Goal: Transaction & Acquisition: Purchase product/service

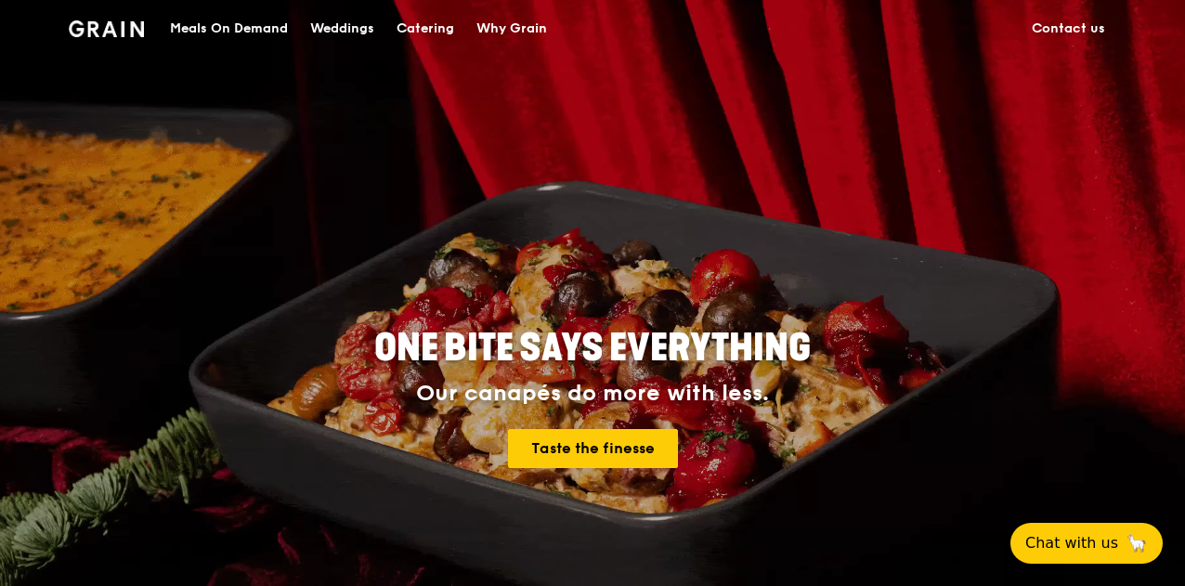
click at [436, 31] on div "Catering" at bounding box center [426, 29] width 58 height 56
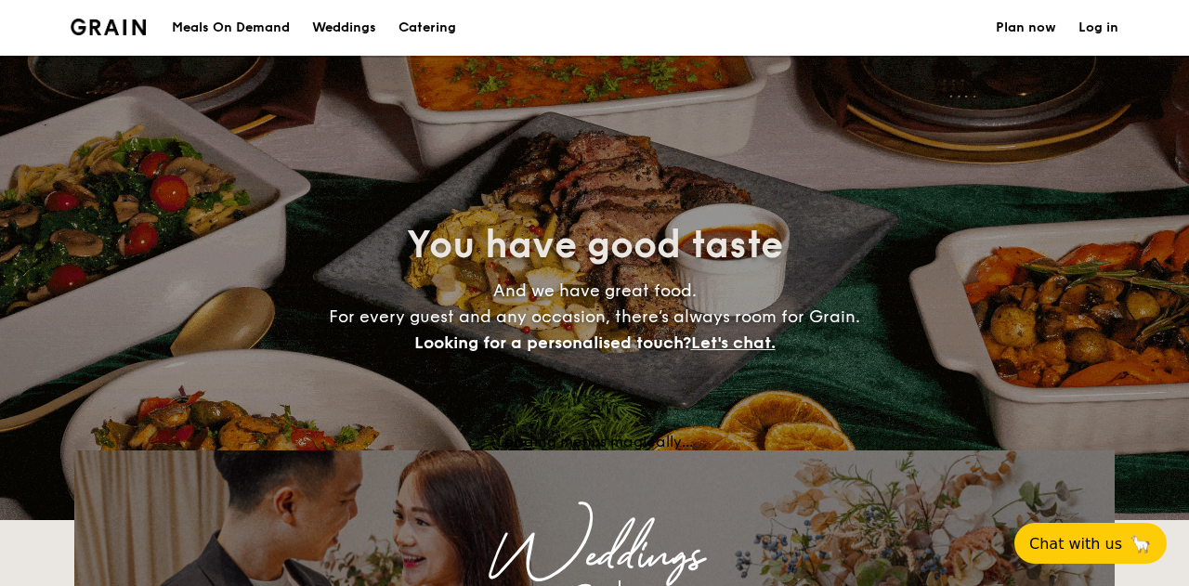
select select
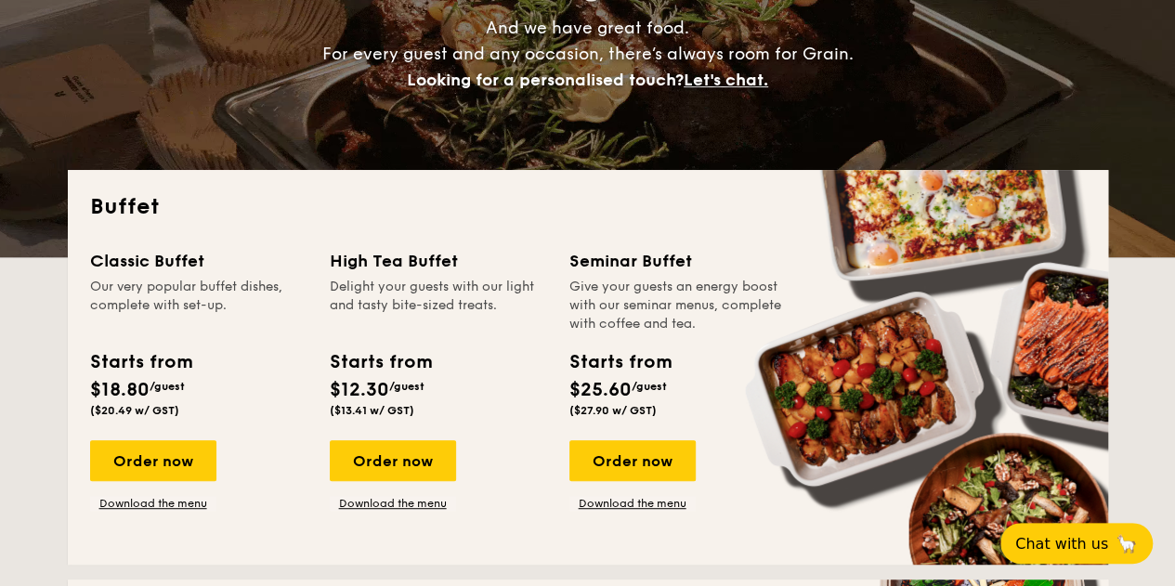
scroll to position [372, 0]
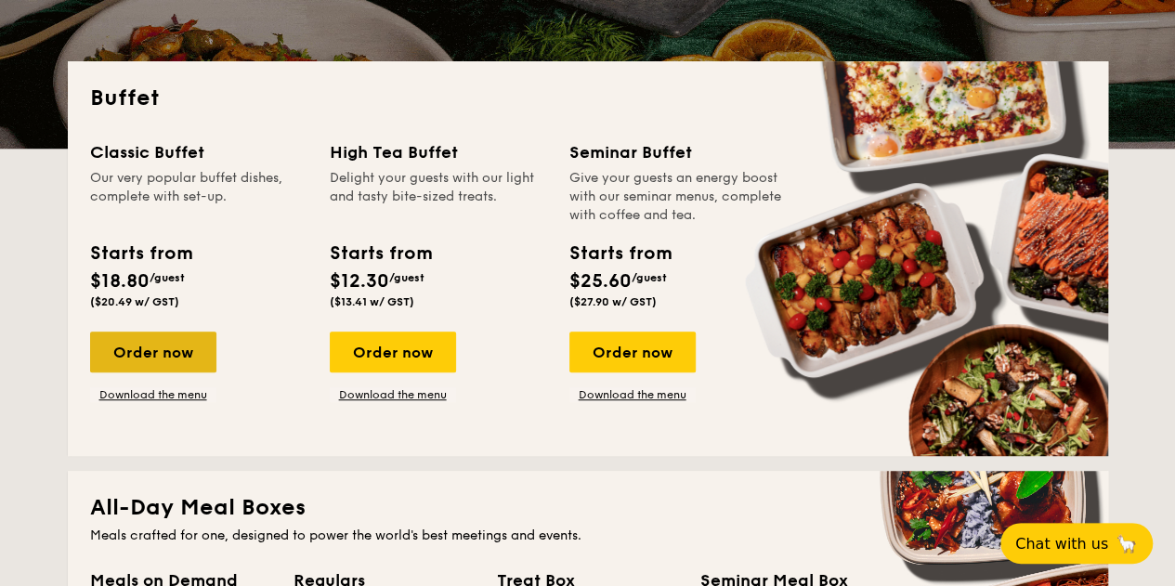
click at [171, 337] on div "Order now" at bounding box center [153, 352] width 126 height 41
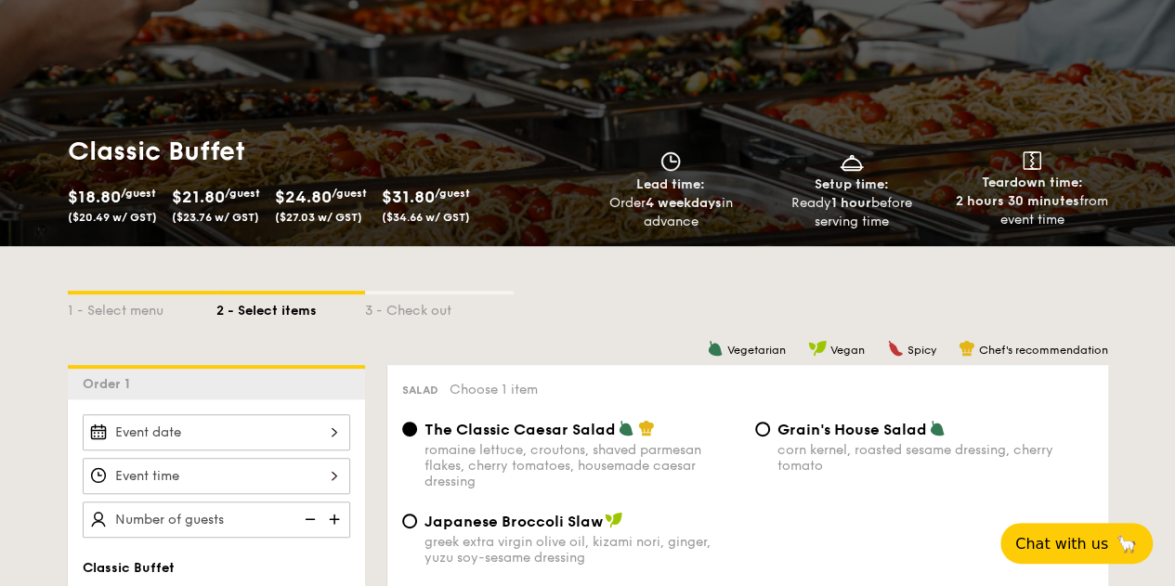
scroll to position [279, 0]
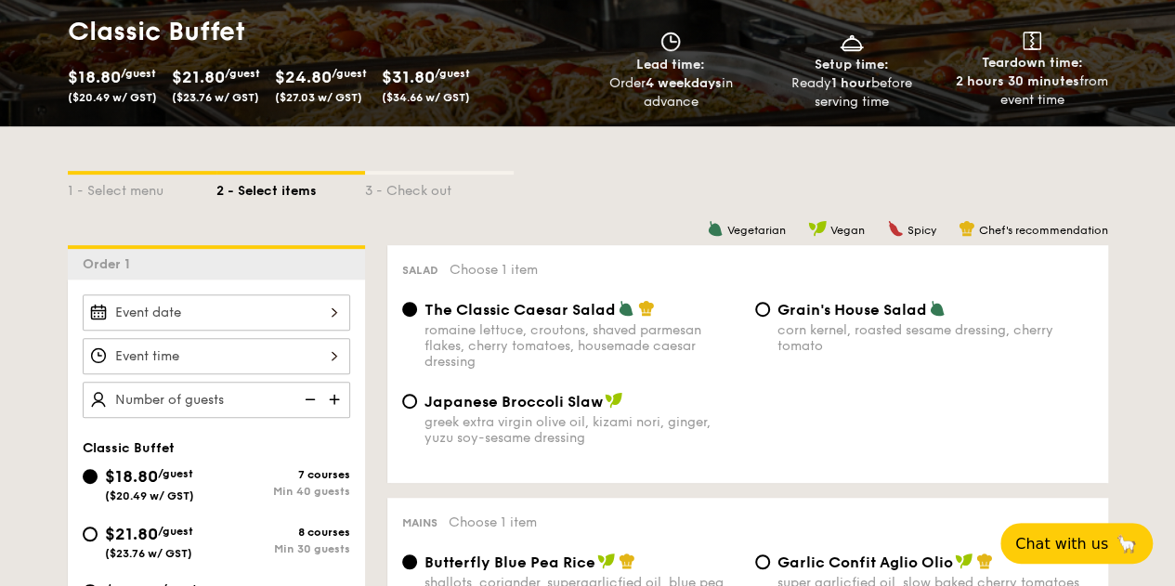
click at [324, 313] on div at bounding box center [217, 313] width 268 height 36
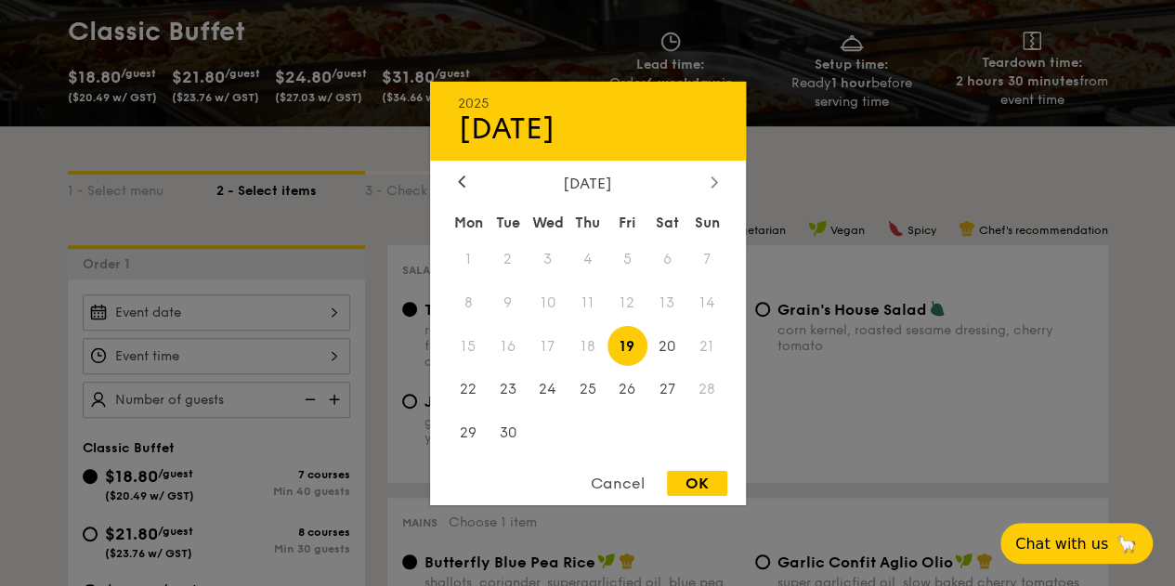
click at [706, 177] on div at bounding box center [714, 183] width 17 height 18
click at [546, 248] on span "1" at bounding box center [548, 259] width 40 height 40
click at [675, 487] on div "OK" at bounding box center [697, 483] width 60 height 25
type input "[DATE]"
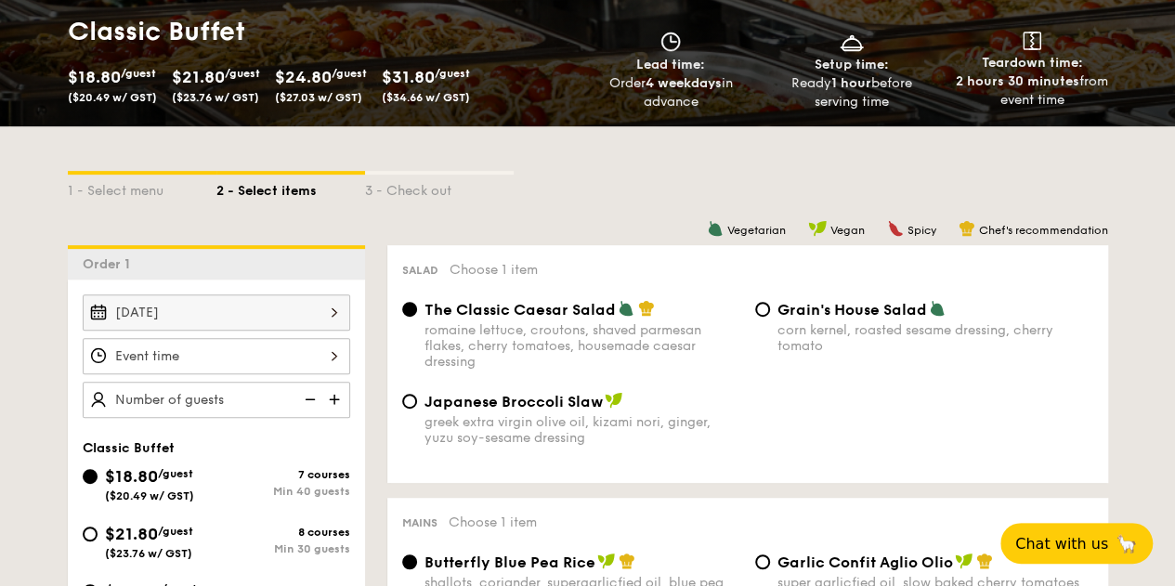
click at [336, 358] on div at bounding box center [217, 356] width 268 height 36
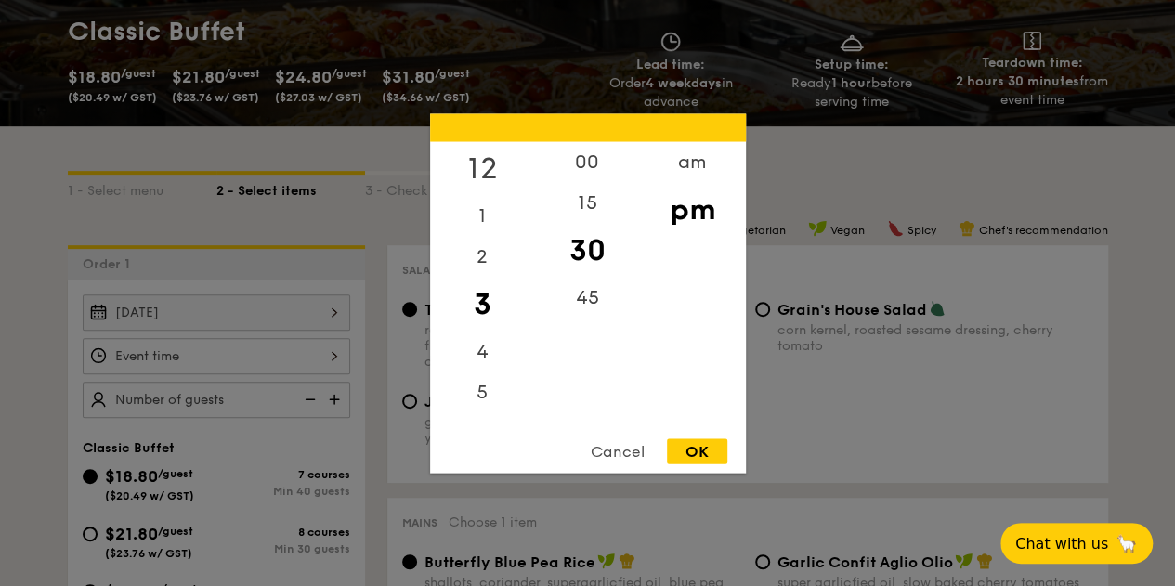
click at [480, 166] on div "12" at bounding box center [482, 168] width 105 height 54
click at [585, 158] on div "00" at bounding box center [587, 168] width 105 height 54
click at [708, 456] on div "OK" at bounding box center [697, 451] width 60 height 25
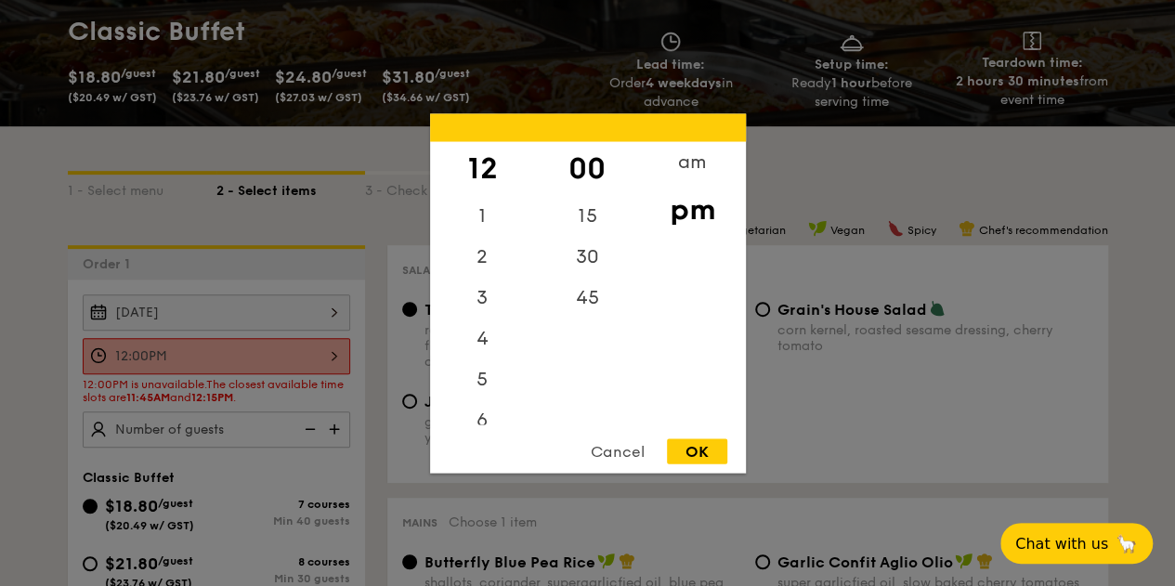
click at [325, 352] on div "12:00PM 12 1 2 3 4 5 6 7 8 9 10 11 00 15 30 45 am pm Cancel OK" at bounding box center [217, 356] width 268 height 36
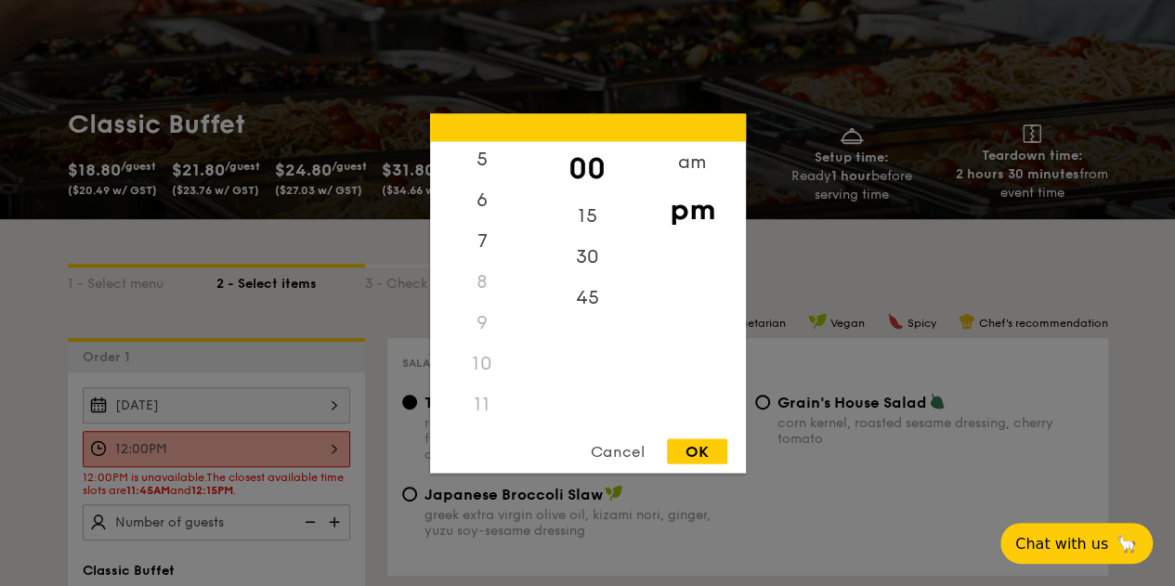
scroll to position [219, 0]
click at [483, 409] on div "11" at bounding box center [482, 405] width 105 height 41
click at [487, 406] on div "11" at bounding box center [482, 405] width 105 height 41
click at [689, 156] on div "am" at bounding box center [692, 168] width 105 height 54
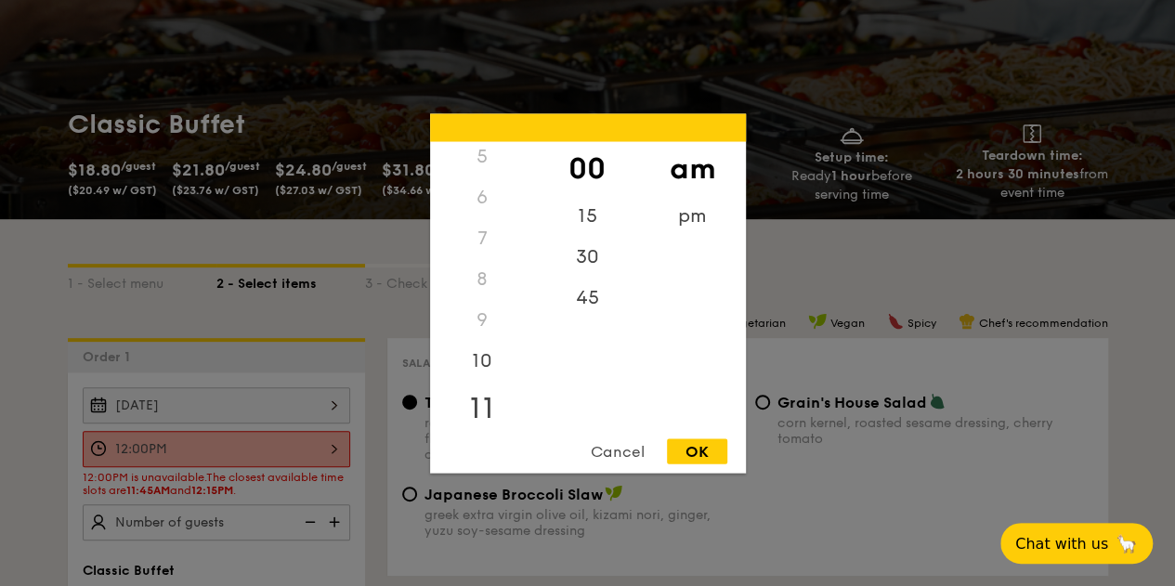
click at [479, 406] on div "11" at bounding box center [482, 408] width 105 height 54
click at [575, 293] on div "45" at bounding box center [587, 304] width 105 height 54
click at [691, 454] on div "OK" at bounding box center [697, 451] width 60 height 25
type input "11:45AM"
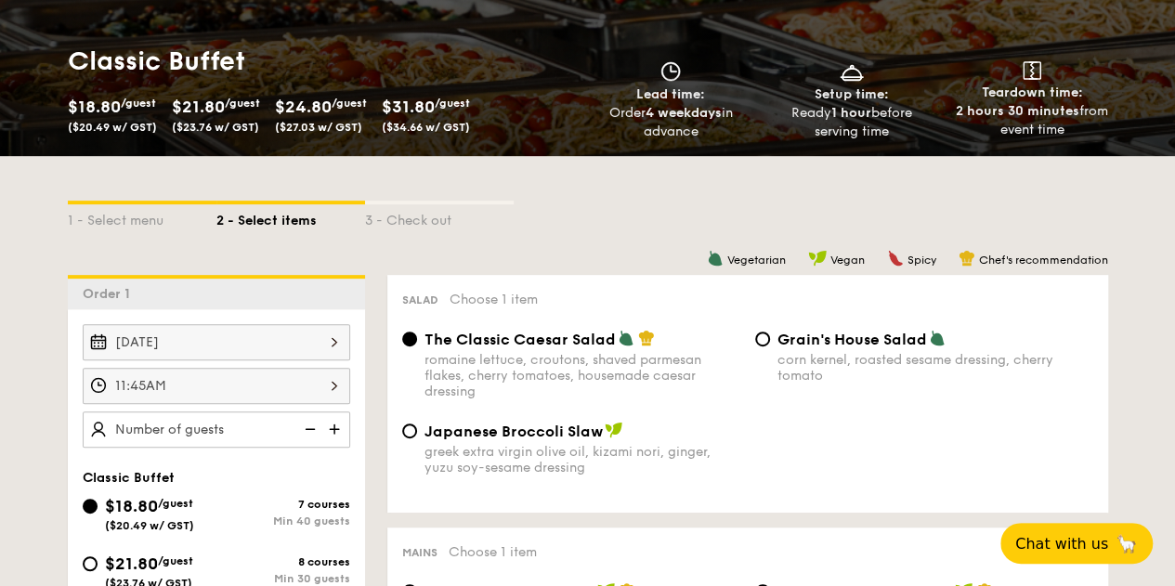
scroll to position [279, 0]
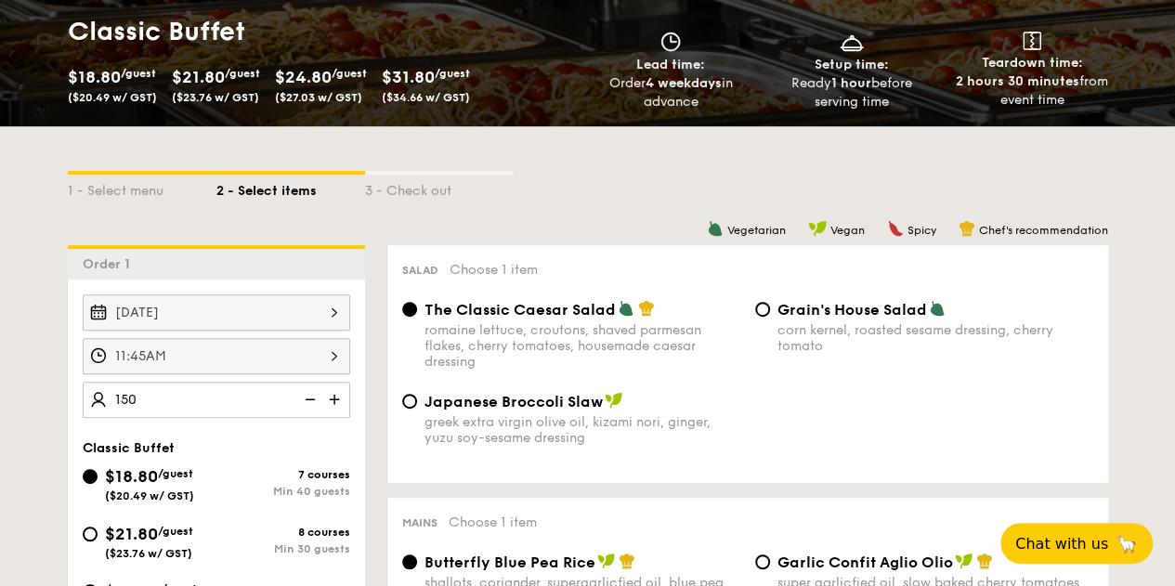
type input "150 guests"
click at [321, 436] on div "[DATE] 11:45AM 150 guests Classic Buffet $18.80 /guest ($20.49 w/ GST) 7 course…" at bounding box center [216, 548] width 297 height 537
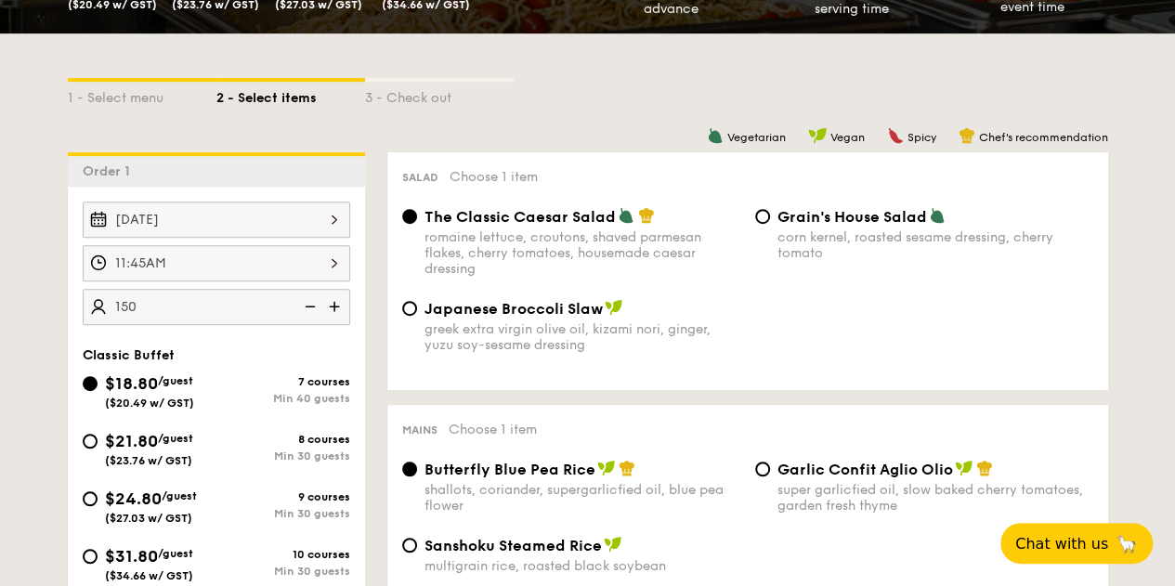
scroll to position [465, 0]
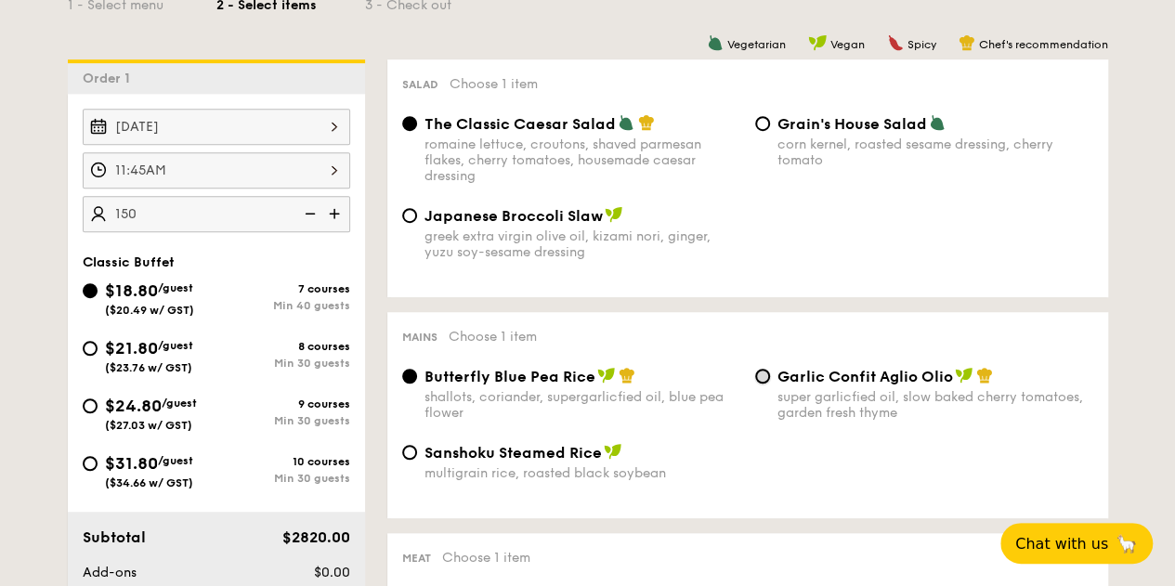
click at [755, 376] on input "Garlic Confit Aglio Olio super garlicfied oil, slow baked cherry tomatoes, gard…" at bounding box center [762, 376] width 15 height 15
radio input "true"
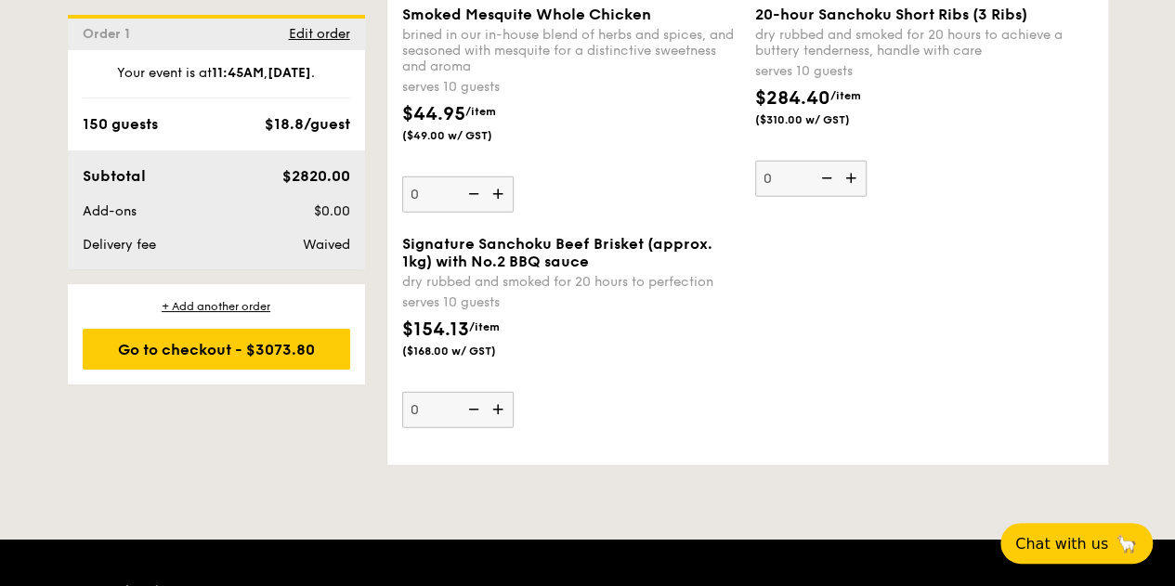
scroll to position [2230, 0]
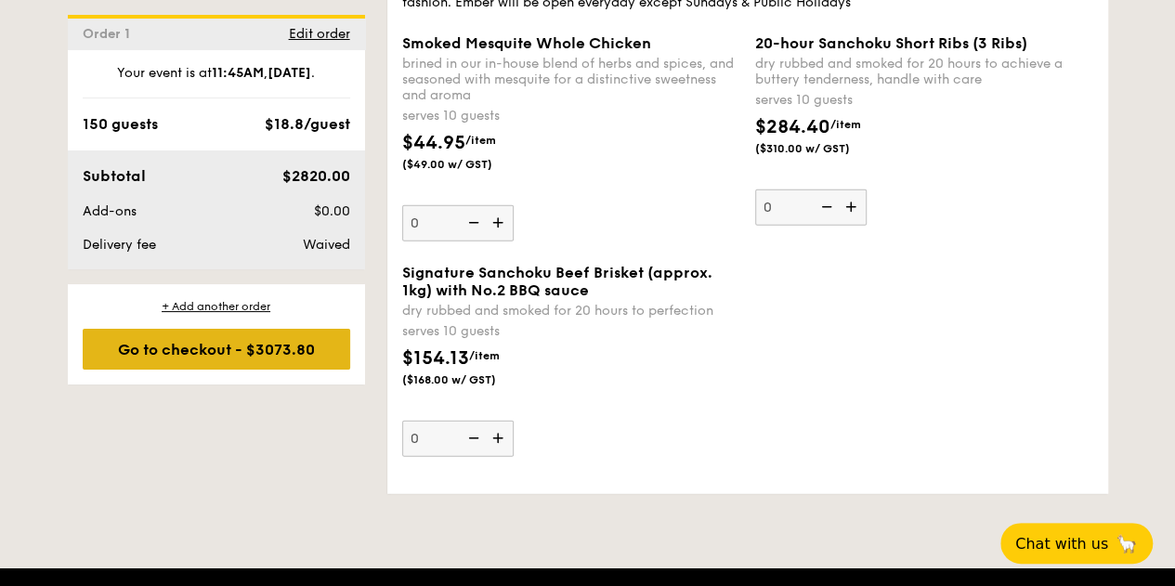
click at [316, 351] on div "Go to checkout - $3073.80" at bounding box center [217, 349] width 268 height 41
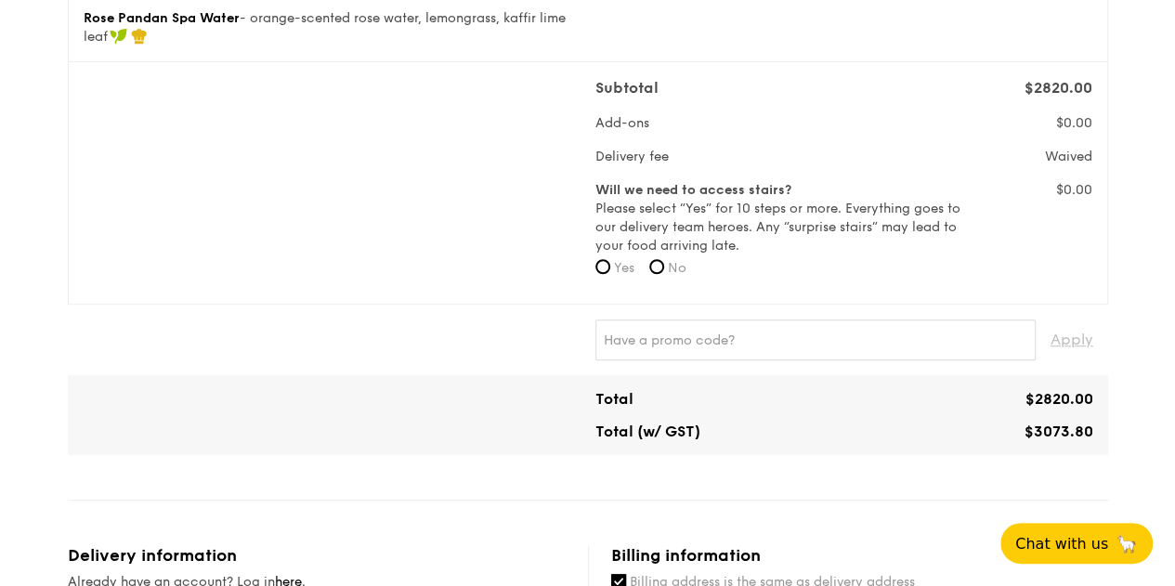
scroll to position [557, 0]
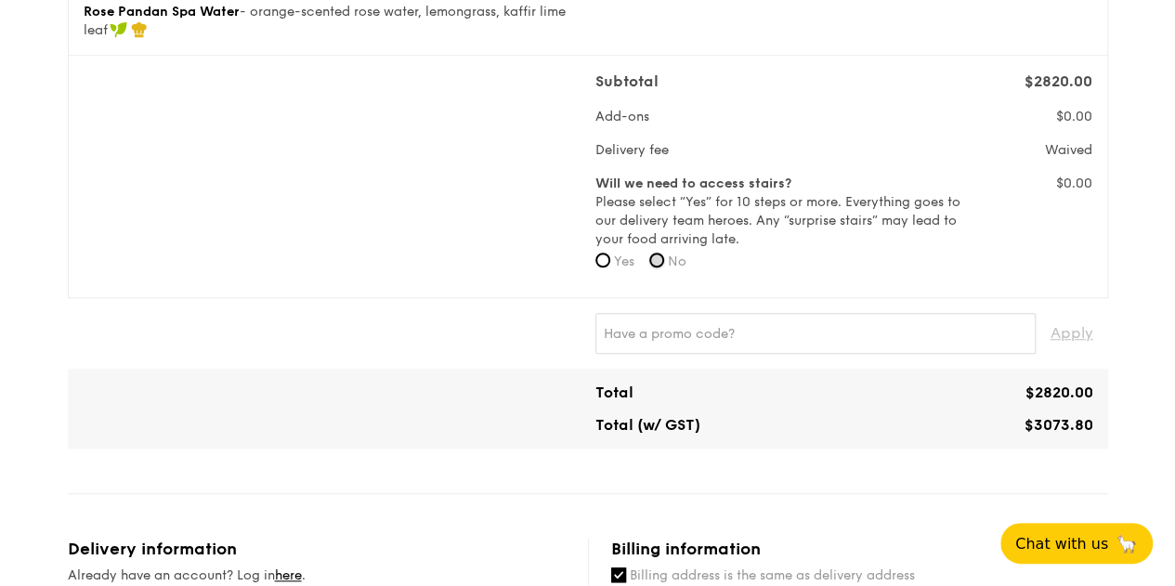
click at [659, 257] on input "No" at bounding box center [656, 260] width 15 height 15
radio input "true"
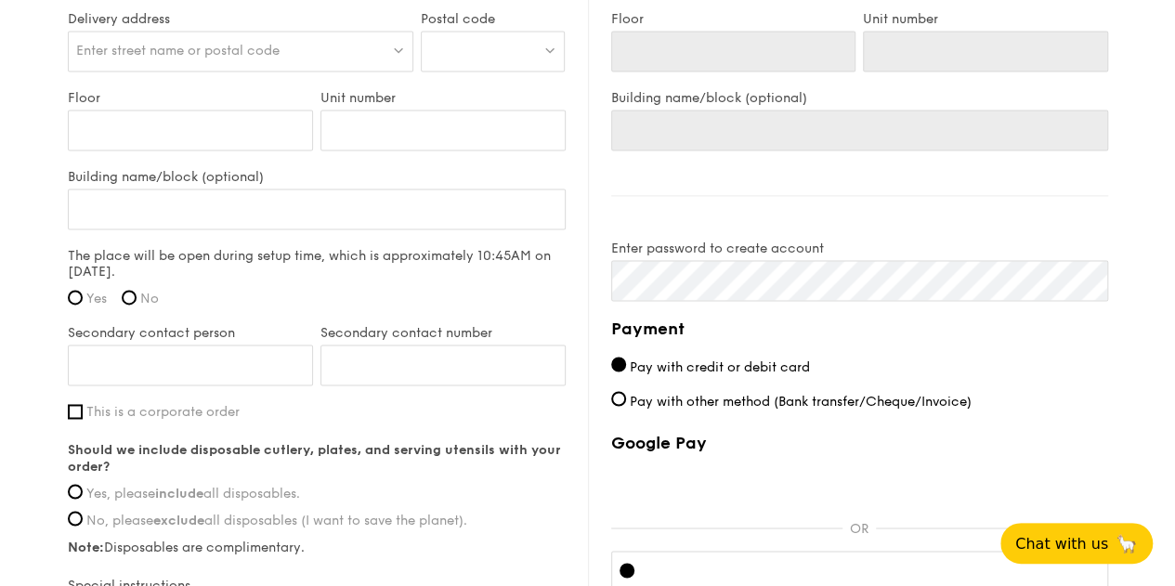
scroll to position [1394, 0]
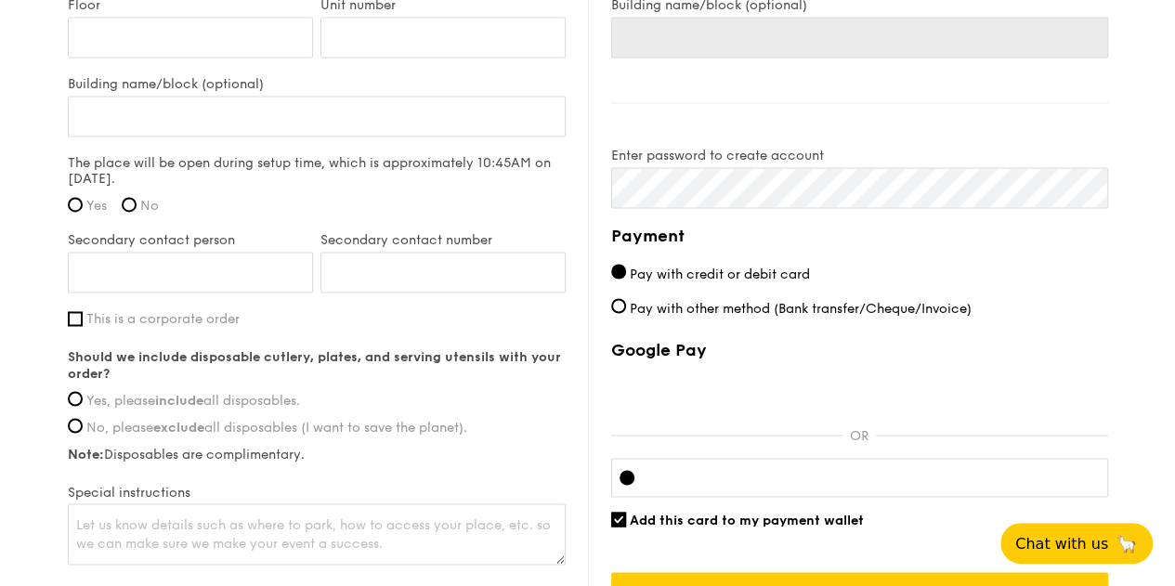
click at [626, 304] on label "Pay with other method (Bank transfer/Cheque/Invoice)" at bounding box center [859, 308] width 497 height 20
click at [626, 304] on input "Pay with other method (Bank transfer/Cheque/Invoice)" at bounding box center [618, 305] width 15 height 15
radio input "true"
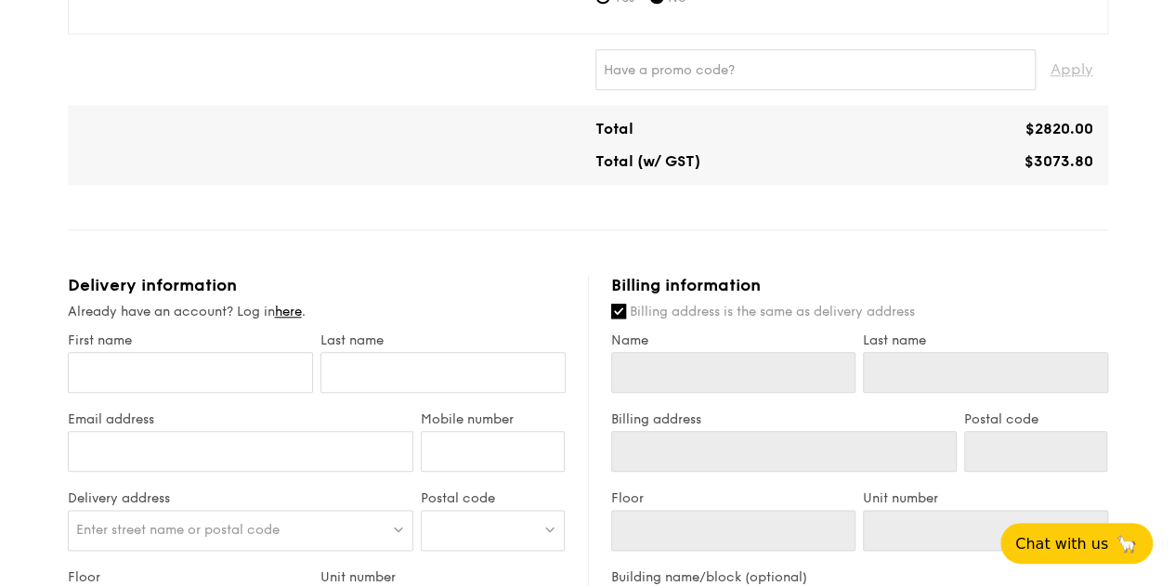
scroll to position [914, 0]
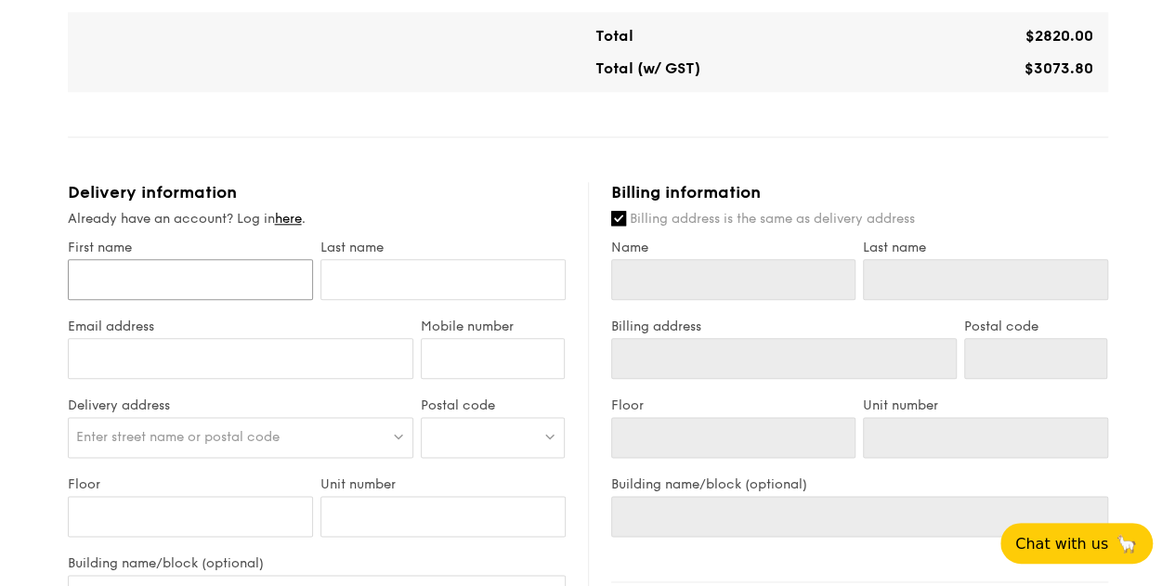
click at [264, 288] on input "First name" at bounding box center [190, 279] width 245 height 41
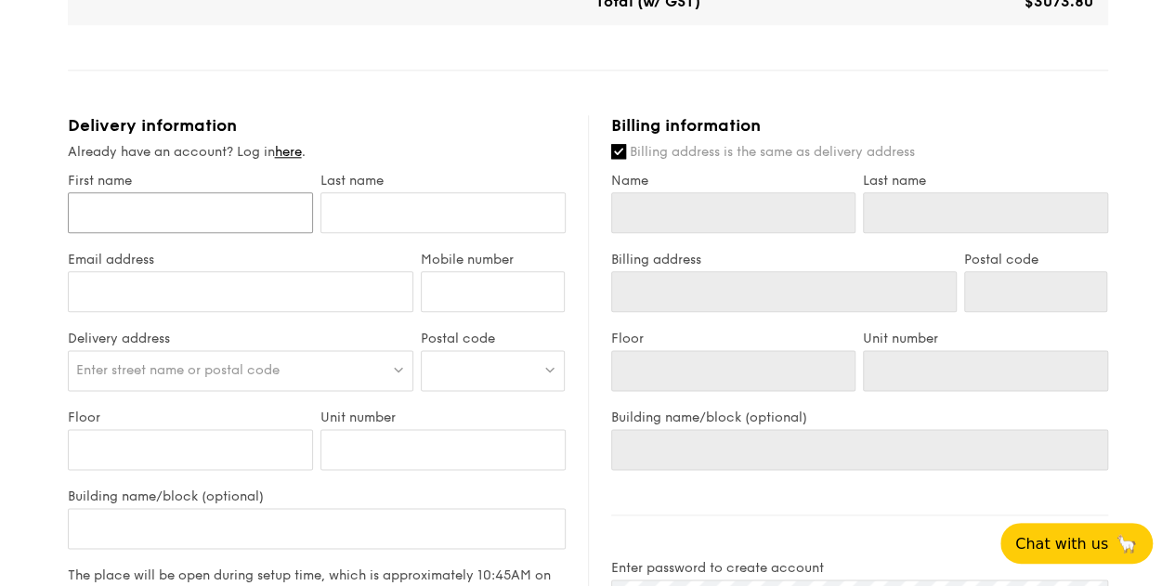
scroll to position [1007, 0]
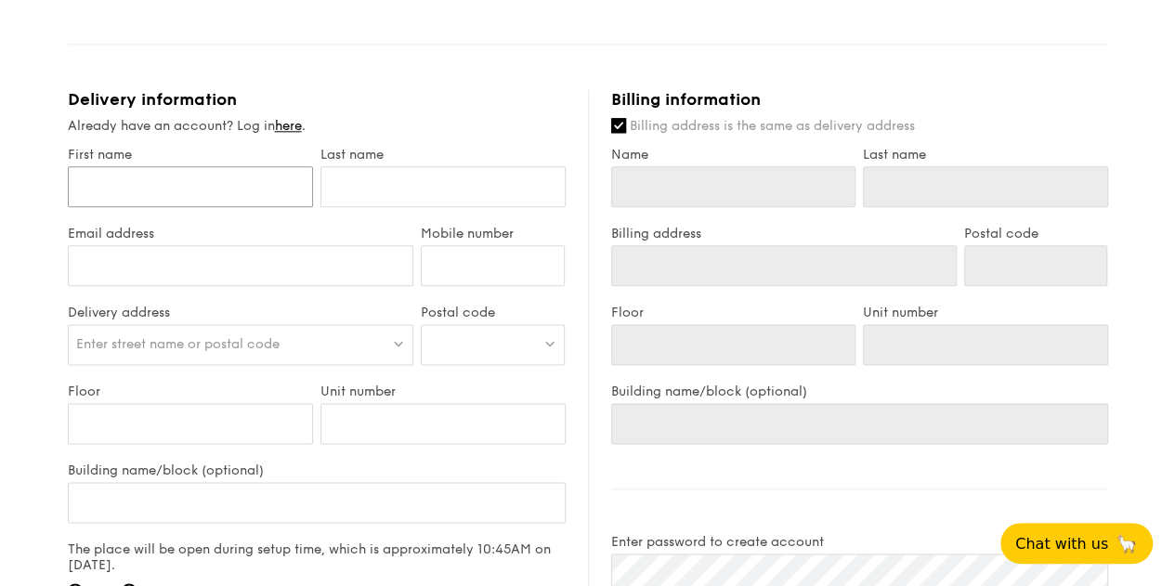
type input "C"
type input "Ch"
type input "[PERSON_NAME]"
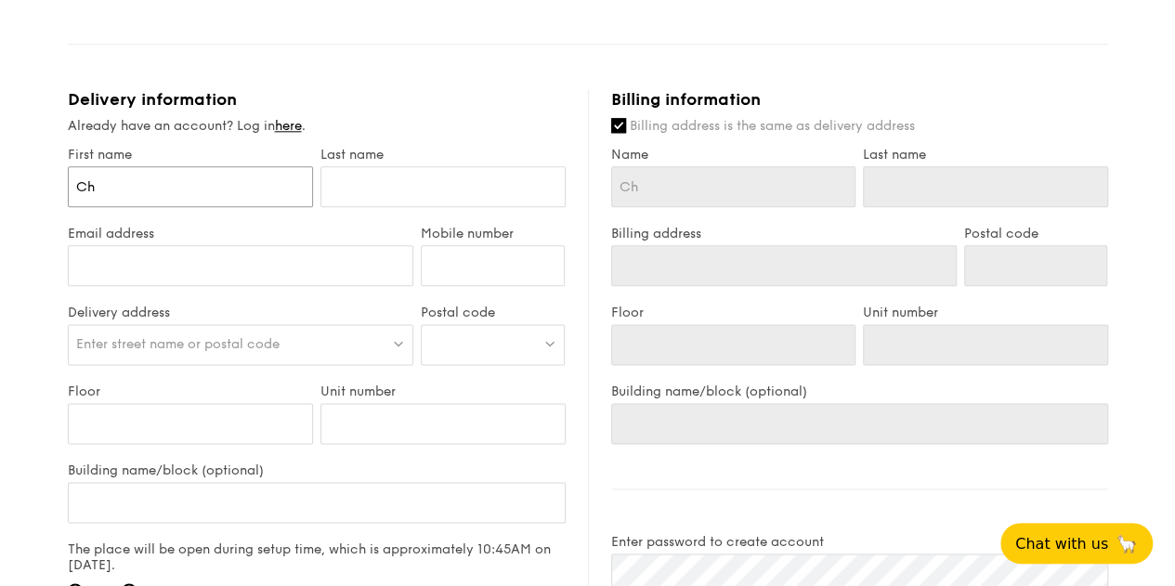
type input "[PERSON_NAME]"
type input "Chua"
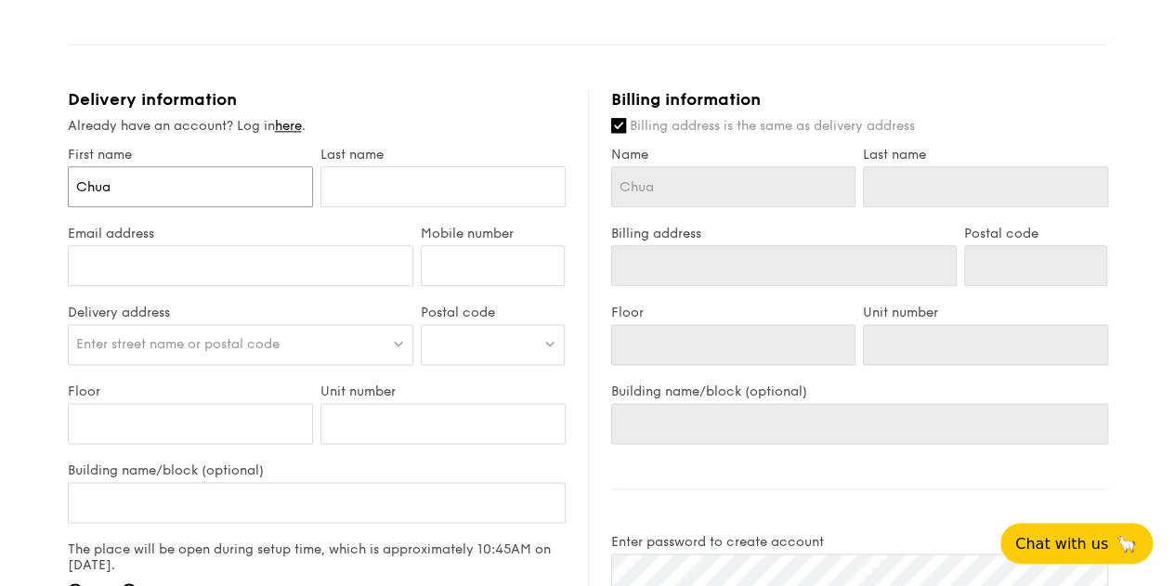
type input "Chua"
type input "[PERSON_NAME]"
type input "Ch"
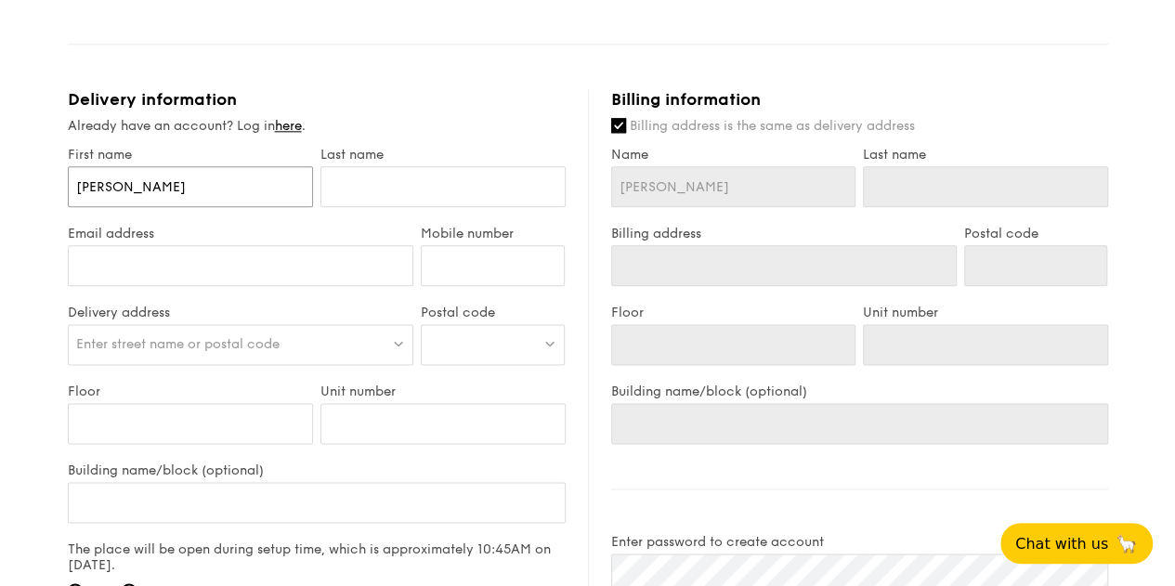
type input "Ch"
type input "C"
type input "R"
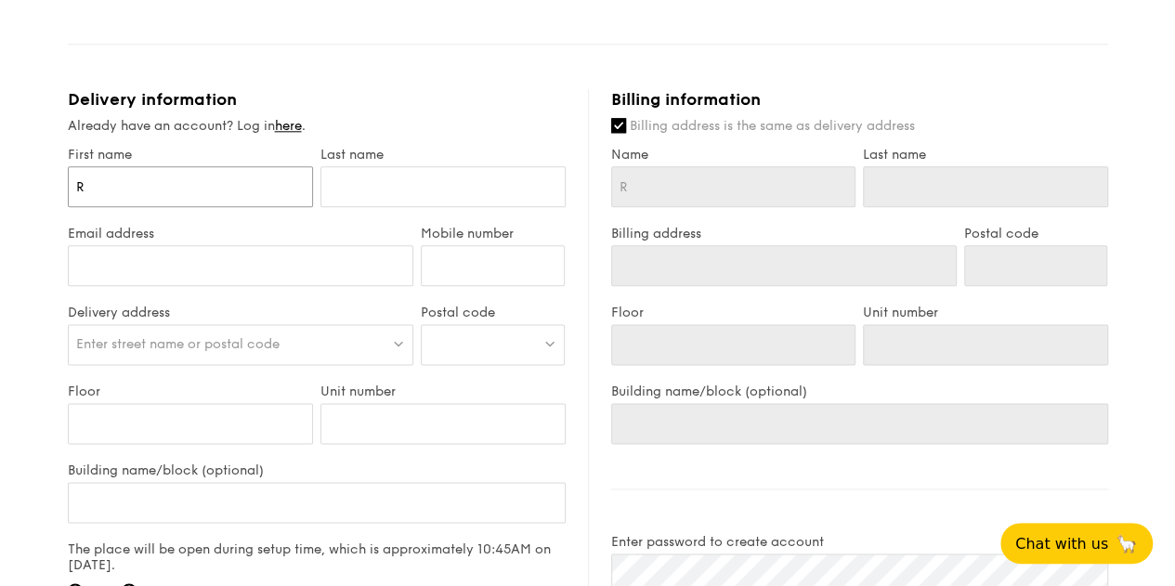
type input "Ro"
type input "Rou"
type input "Rouy"
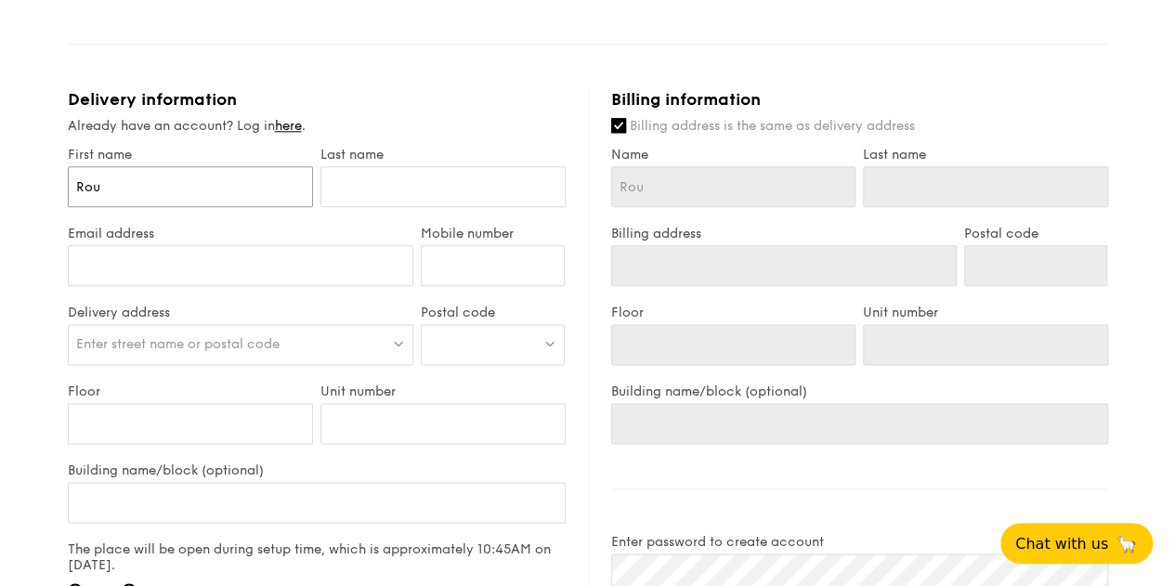
type input "Rouy"
type input "Rouyi"
type input "P"
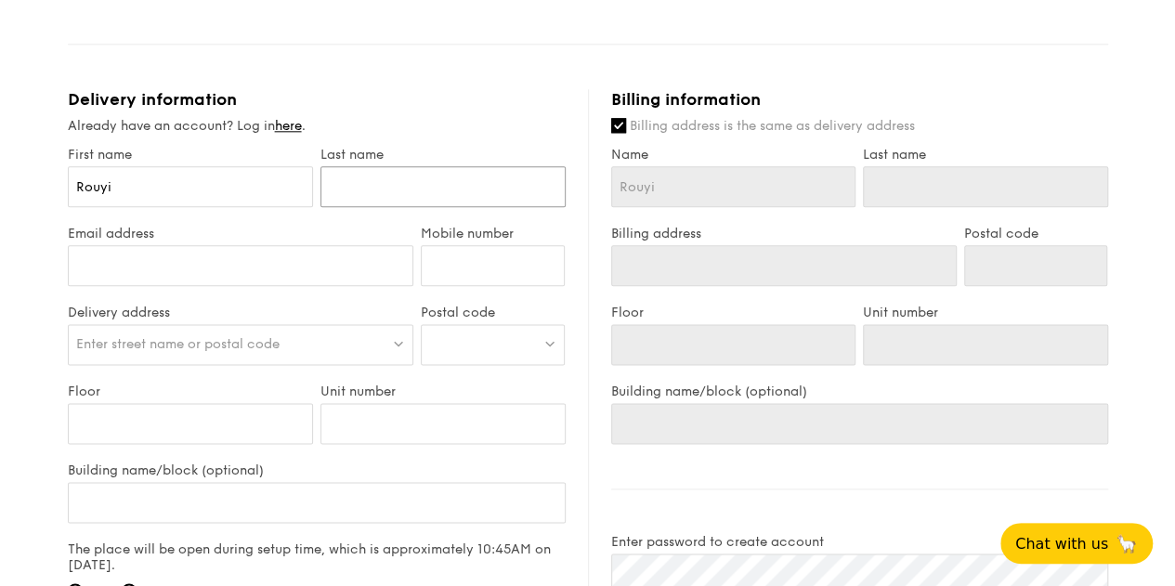
type input "P"
type input "Ph"
type input "Phu"
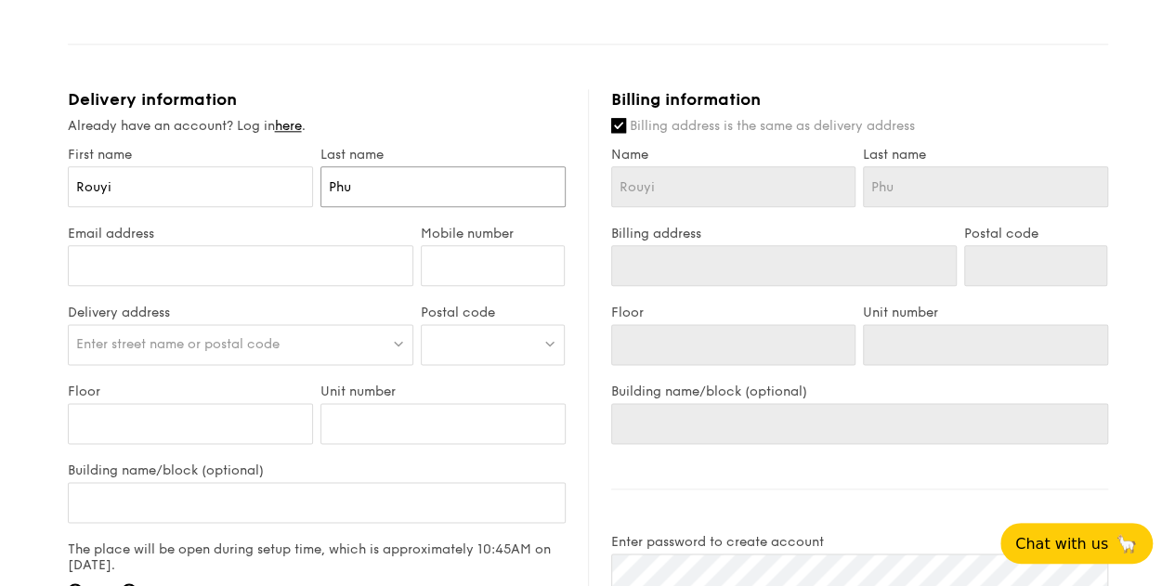
type input "Phua"
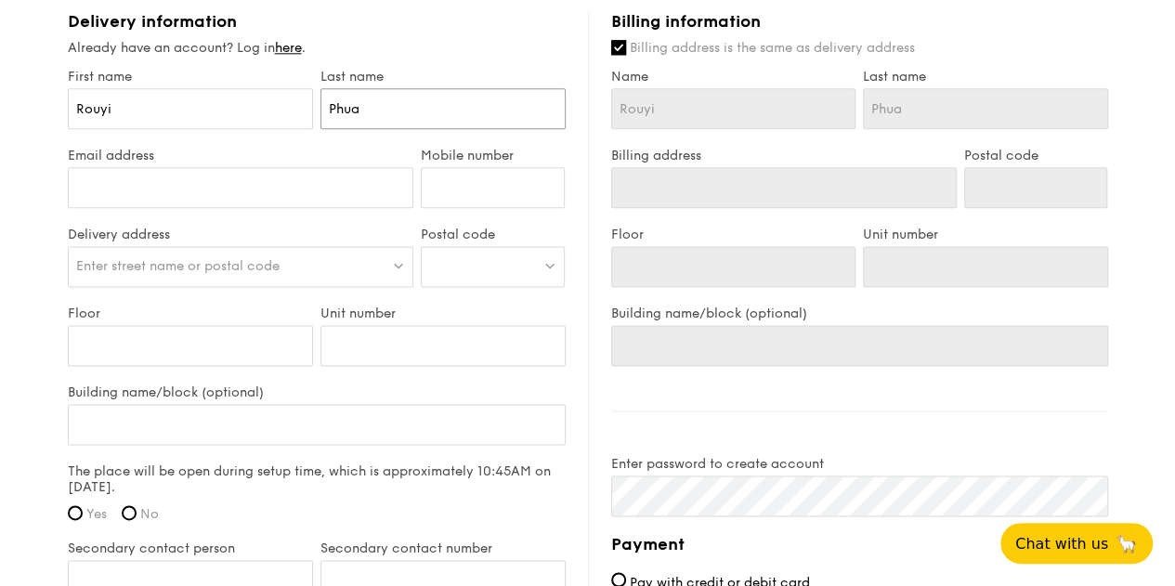
scroll to position [1115, 0]
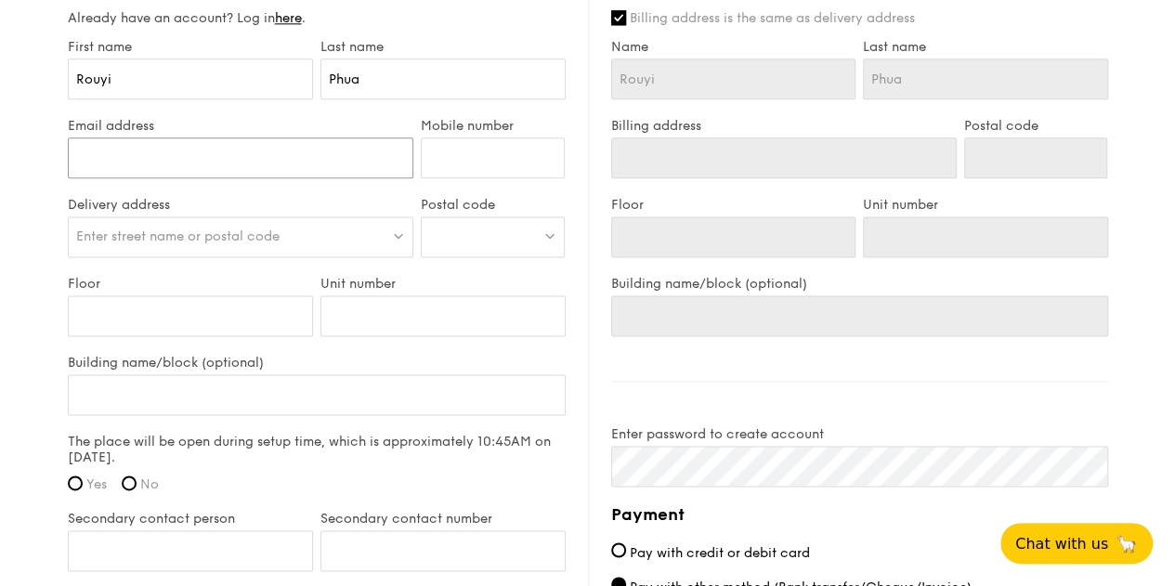
click at [295, 167] on input "Email address" at bounding box center [241, 158] width 347 height 41
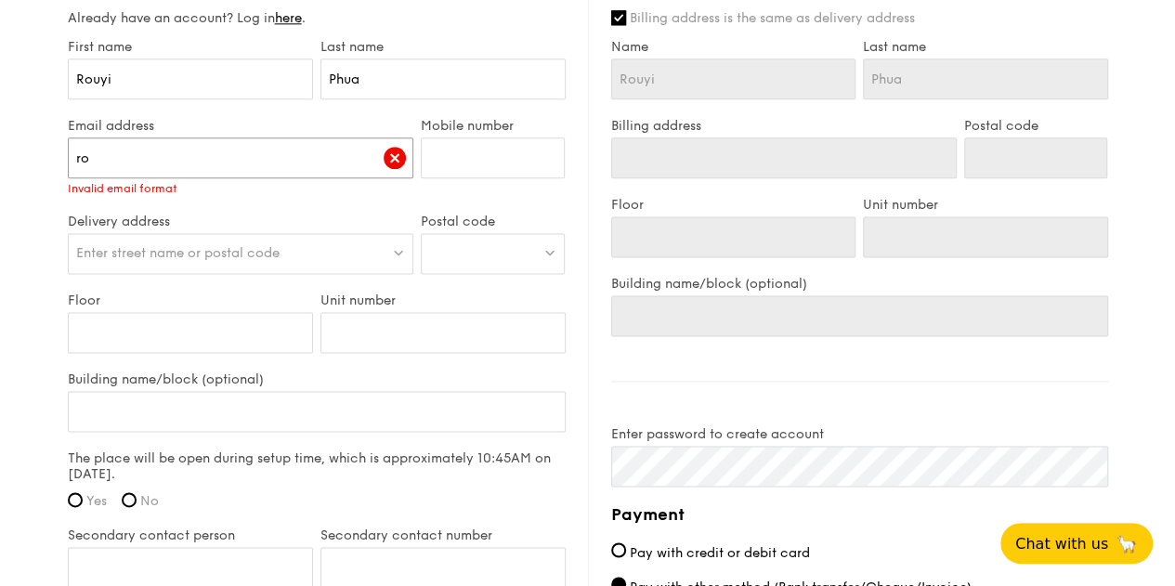
type input "r"
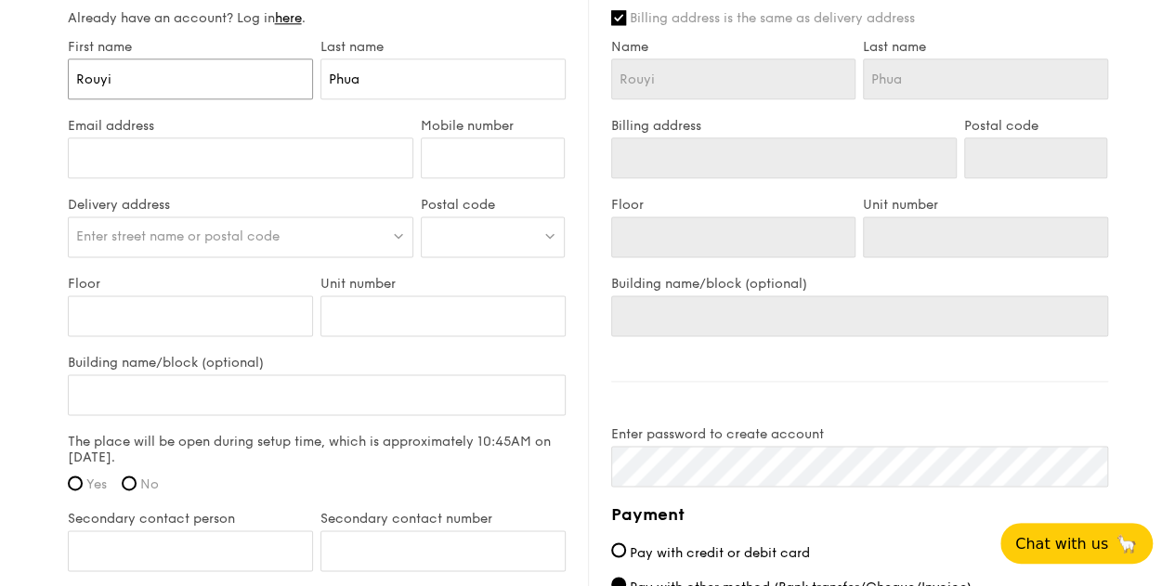
drag, startPoint x: 210, startPoint y: 72, endPoint x: 65, endPoint y: 72, distance: 144.9
click at [65, 72] on div "First name [PERSON_NAME]" at bounding box center [190, 78] width 253 height 79
drag, startPoint x: 366, startPoint y: 85, endPoint x: 303, endPoint y: 77, distance: 63.6
click at [303, 77] on div "First name Last name [GEOGRAPHIC_DATA]" at bounding box center [316, 78] width 505 height 79
click at [682, 374] on div "Billing information Billing address is the same as delivery address Name Last n…" at bounding box center [848, 436] width 520 height 910
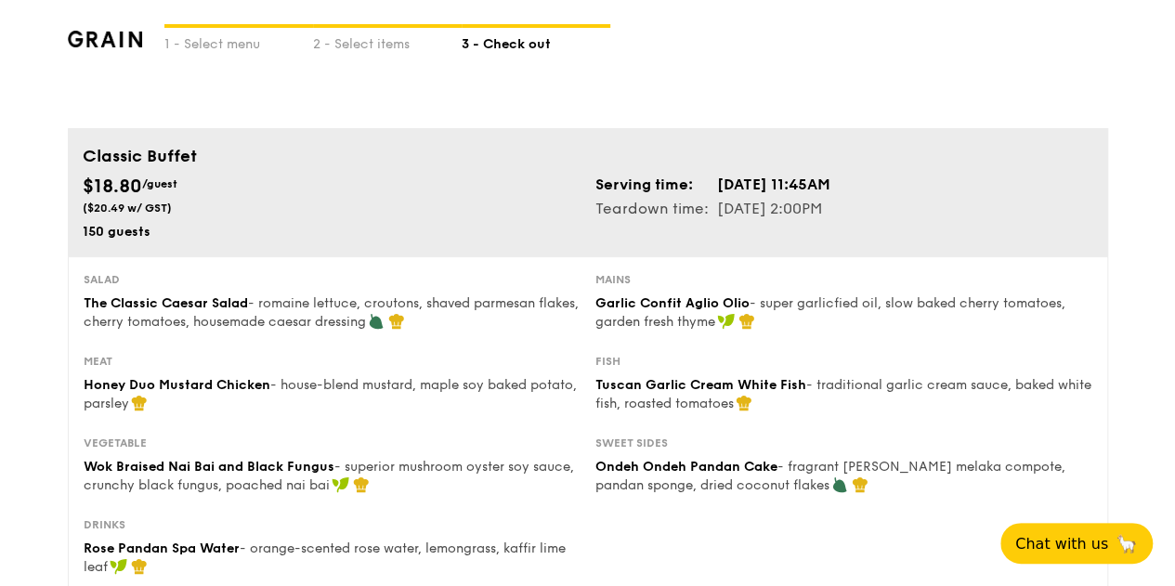
scroll to position [0, 0]
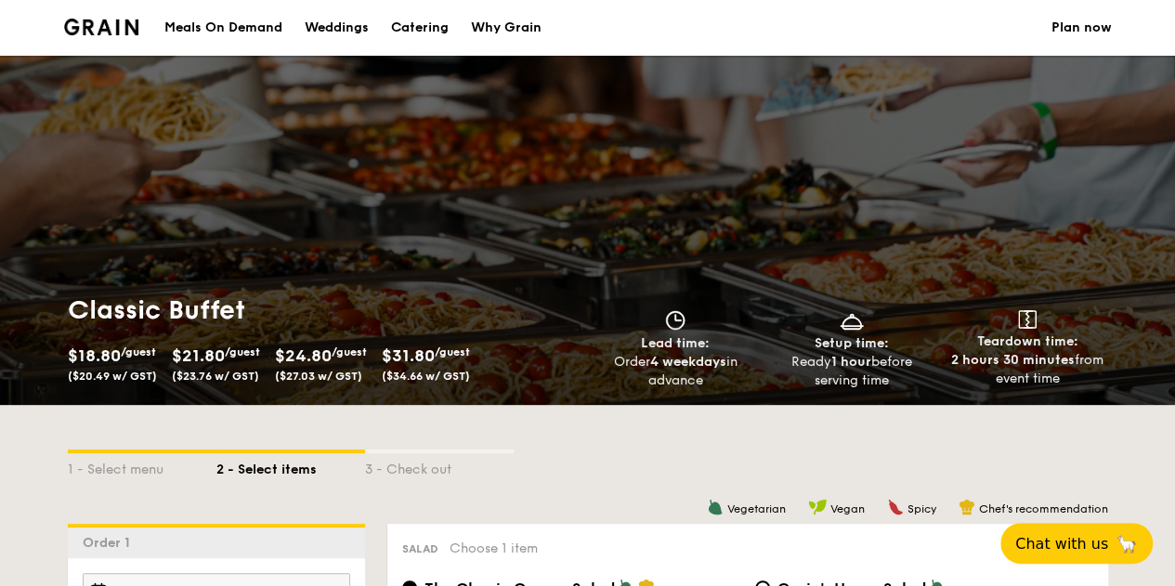
click at [444, 28] on div "Catering" at bounding box center [420, 28] width 58 height 56
select select
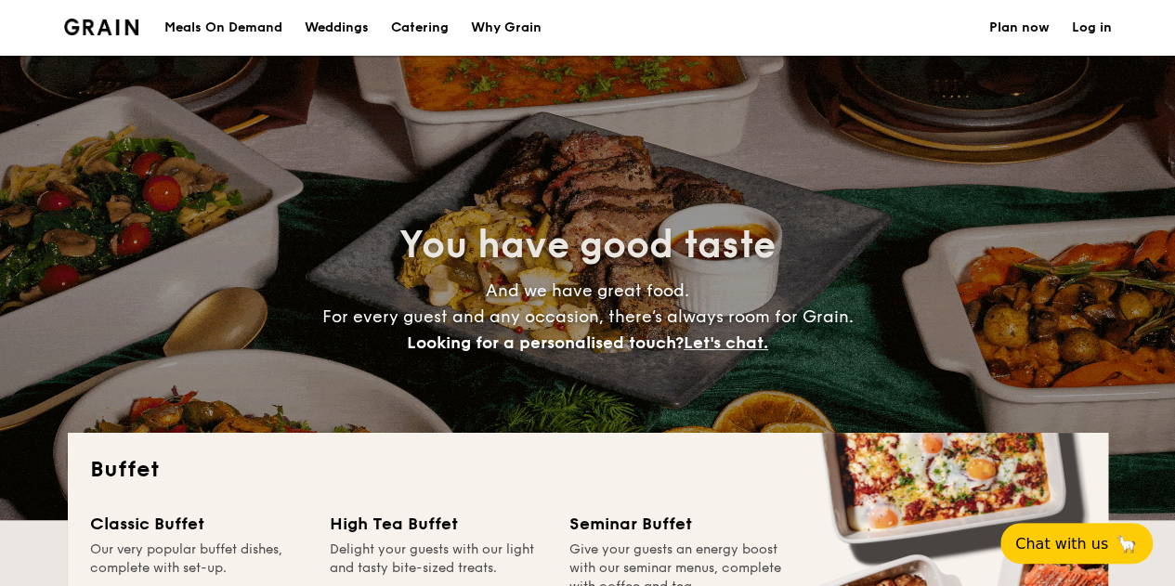
click at [177, 517] on div "Classic Buffet" at bounding box center [198, 524] width 217 height 26
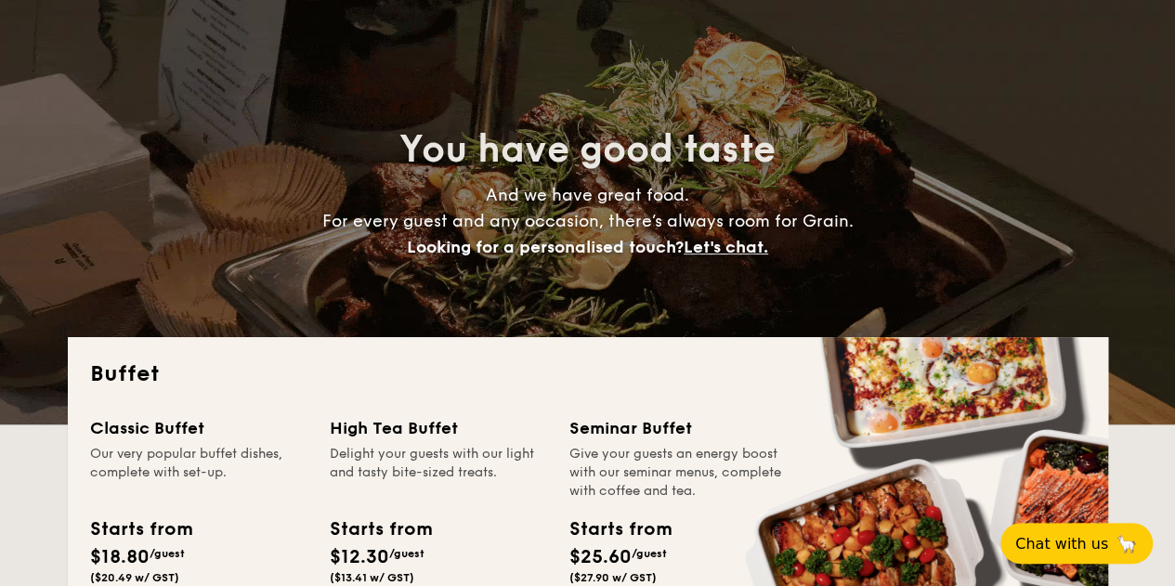
scroll to position [186, 0]
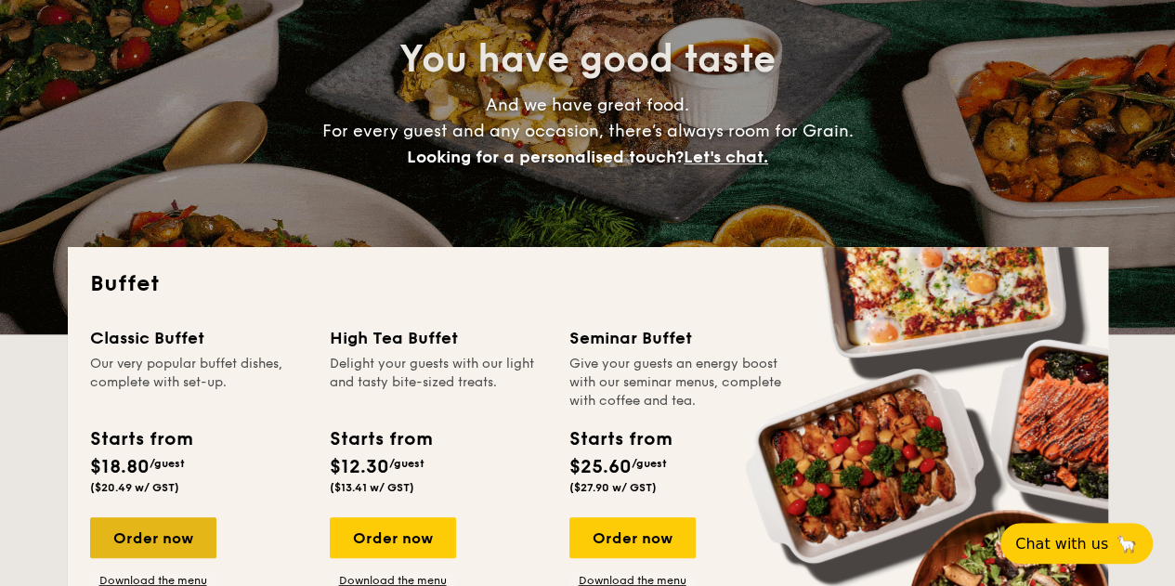
click at [176, 534] on div "Order now" at bounding box center [153, 537] width 126 height 41
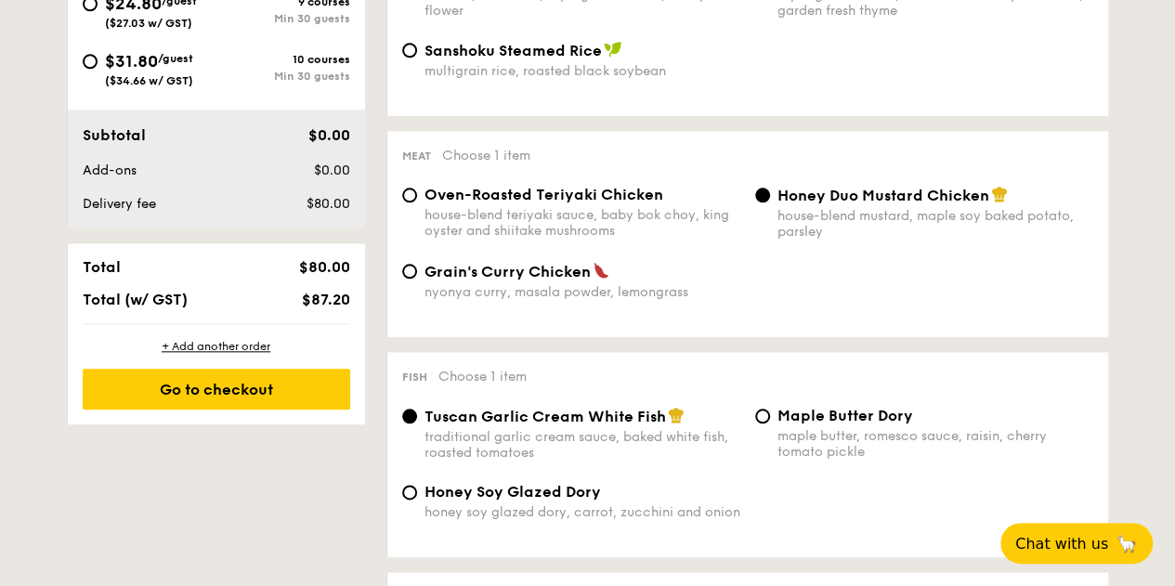
scroll to position [1109, 0]
